Goal: Transaction & Acquisition: Purchase product/service

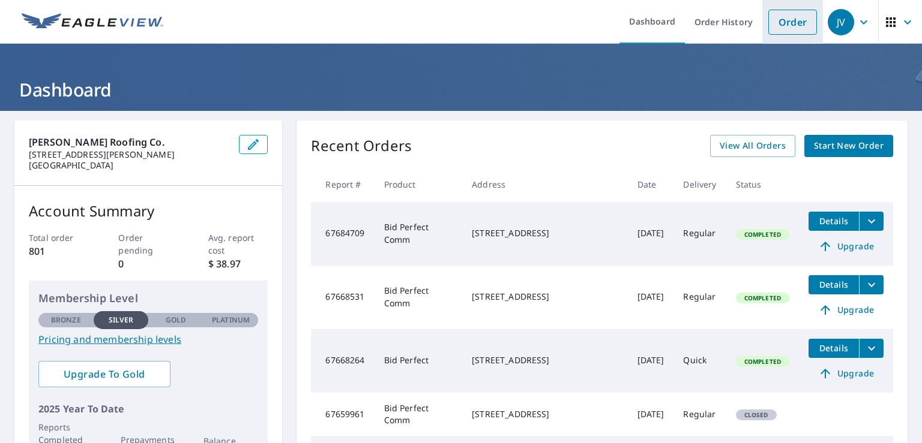
click at [776, 14] on link "Order" at bounding box center [792, 22] width 49 height 25
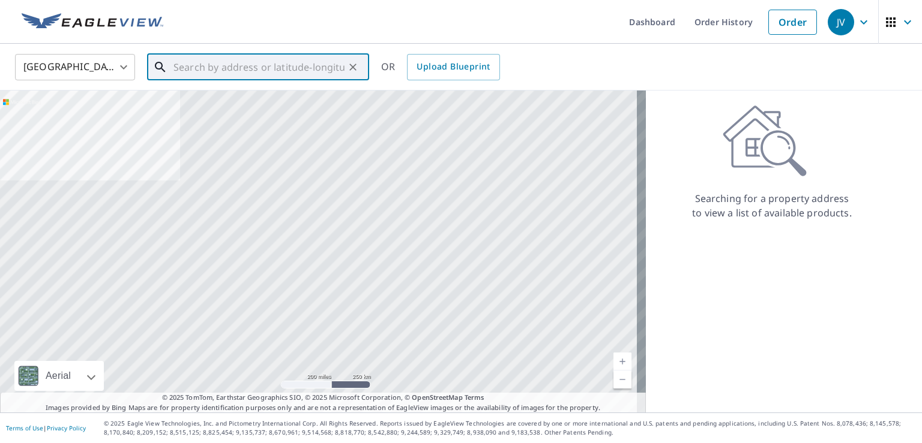
click at [224, 70] on input "text" at bounding box center [258, 67] width 171 height 34
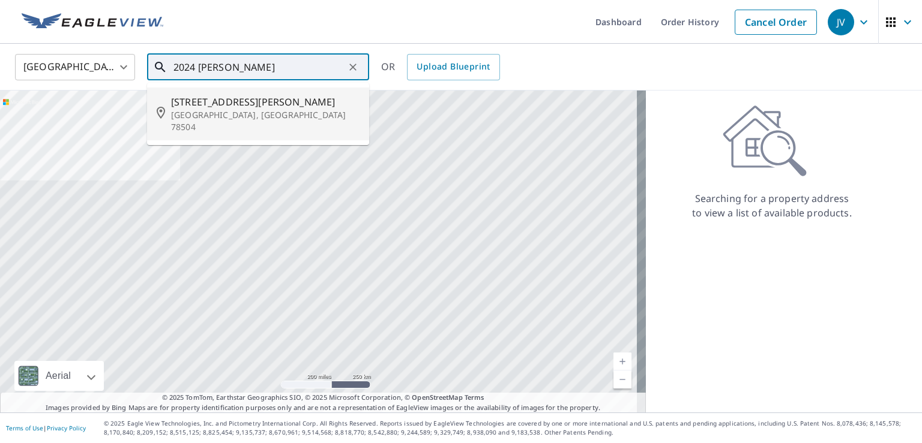
click at [227, 101] on span "[STREET_ADDRESS][PERSON_NAME]" at bounding box center [265, 102] width 188 height 14
type input "[STREET_ADDRESS][PERSON_NAME]"
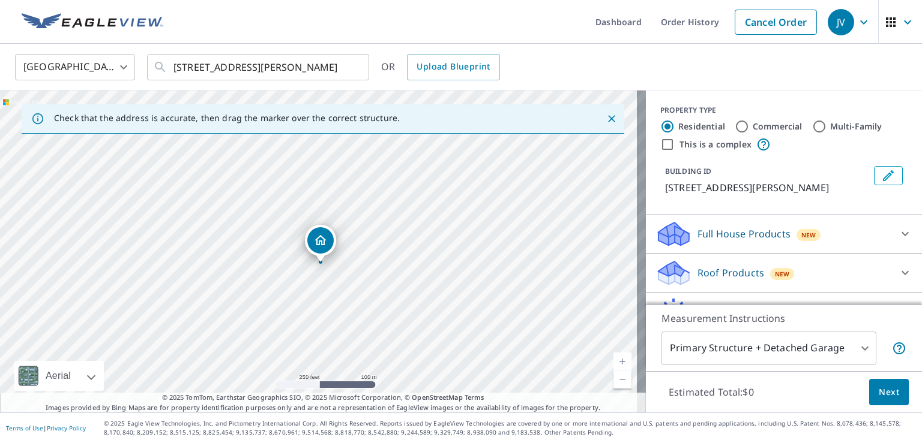
drag, startPoint x: 291, startPoint y: 184, endPoint x: 293, endPoint y: 197, distance: 12.7
click at [293, 197] on div "[STREET_ADDRESS][PERSON_NAME]" at bounding box center [323, 252] width 646 height 322
drag, startPoint x: 360, startPoint y: 275, endPoint x: 314, endPoint y: 205, distance: 84.5
click at [314, 205] on div "[STREET_ADDRESS][PERSON_NAME]" at bounding box center [323, 252] width 646 height 322
click at [710, 266] on p "Roof Products" at bounding box center [730, 273] width 67 height 14
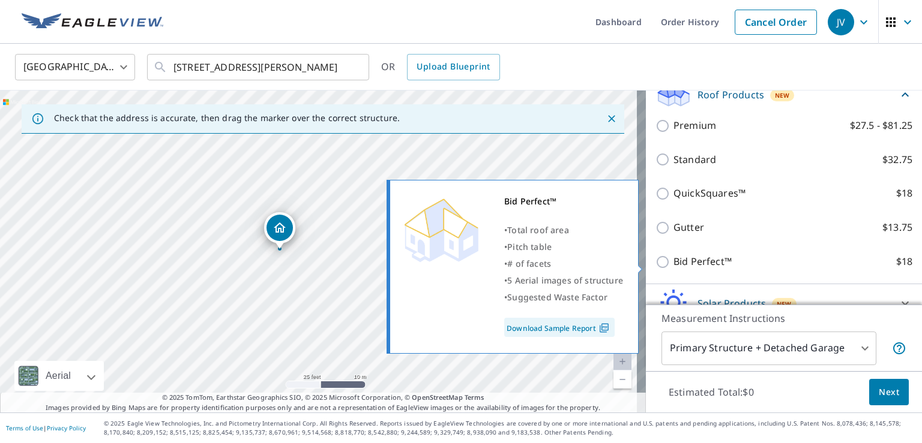
scroll to position [180, 0]
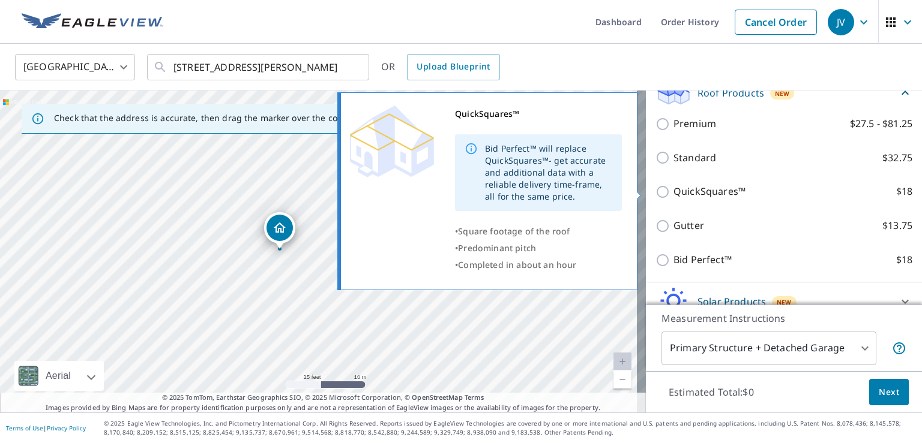
click at [673, 188] on p "QuickSquares™" at bounding box center [709, 191] width 72 height 15
click at [672, 188] on input "QuickSquares™ $18" at bounding box center [664, 192] width 18 height 14
checkbox input "true"
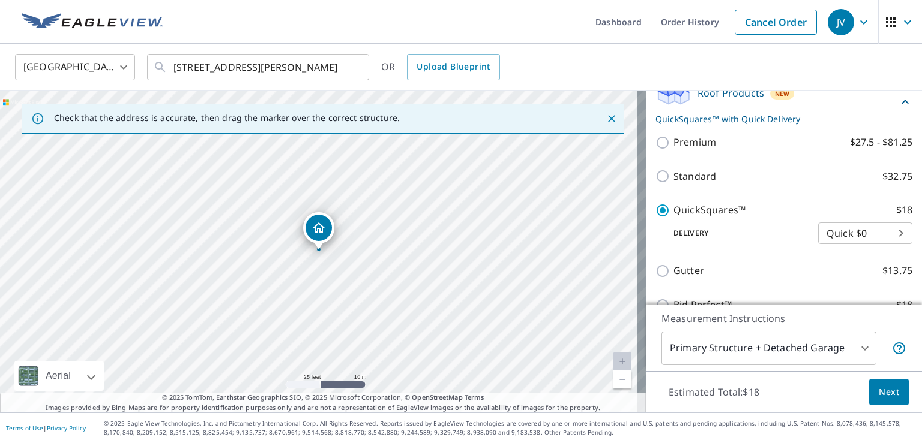
click at [880, 391] on span "Next" at bounding box center [888, 392] width 20 height 15
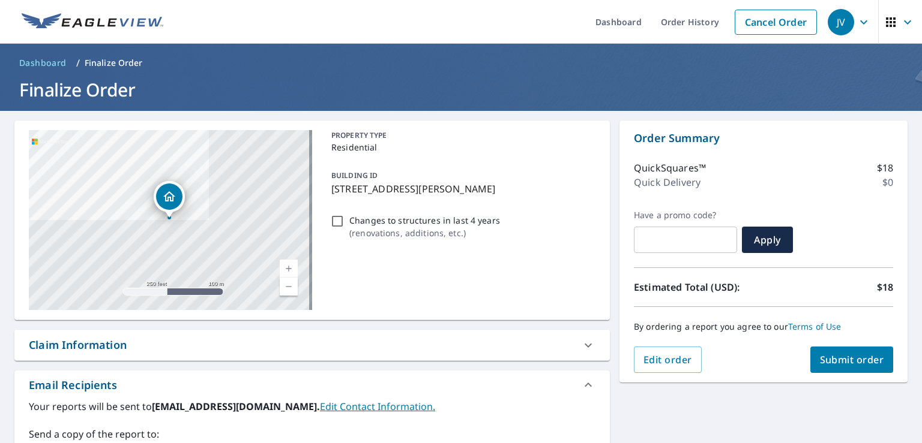
click at [844, 355] on span "Submit order" at bounding box center [852, 359] width 64 height 13
checkbox input "true"
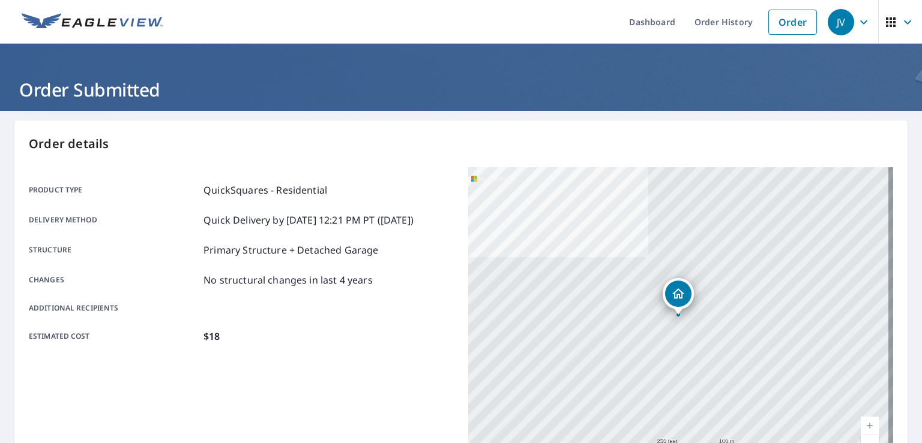
scroll to position [240, 0]
